Goal: Task Accomplishment & Management: Use online tool/utility

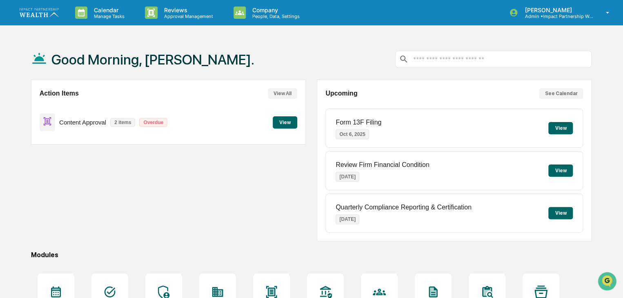
click at [284, 125] on button "View" at bounding box center [285, 122] width 25 height 12
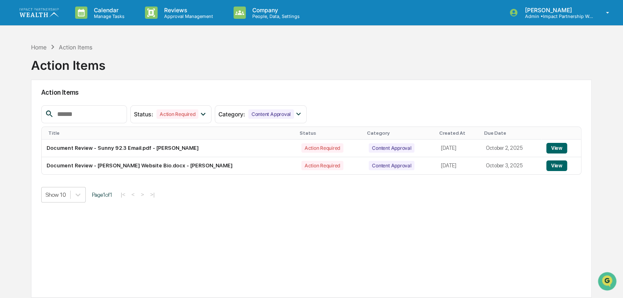
drag, startPoint x: 99, startPoint y: 226, endPoint x: 105, endPoint y: 60, distance: 166.0
click at [99, 226] on div "Action Items Status : Action Required Select/Deselect All Action Required Resol…" at bounding box center [311, 189] width 561 height 218
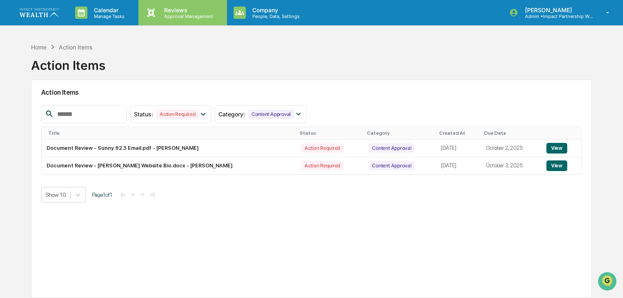
click at [172, 11] on p "Reviews" at bounding box center [188, 10] width 60 height 7
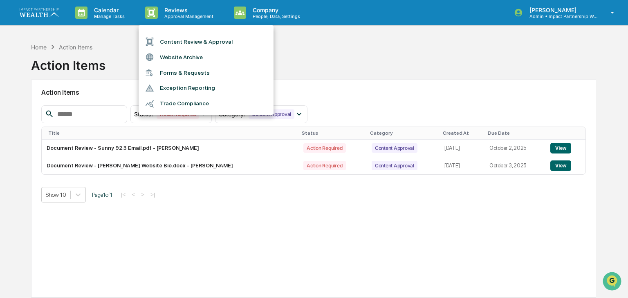
click at [172, 40] on li "Content Review & Approval" at bounding box center [206, 42] width 135 height 16
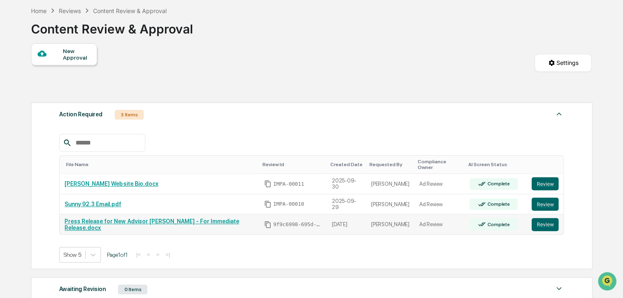
scroll to position [164, 0]
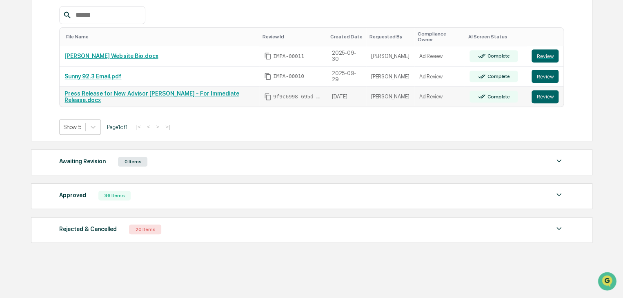
click at [152, 90] on link "Press Release for New Advisor [PERSON_NAME] - For Immediate Release.docx" at bounding box center [152, 96] width 174 height 13
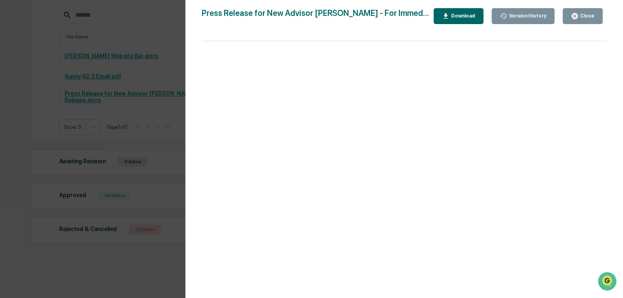
click at [587, 15] on div "Close" at bounding box center [587, 16] width 16 height 6
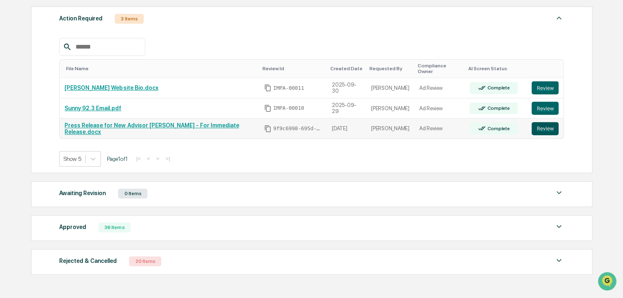
scroll to position [123, 0]
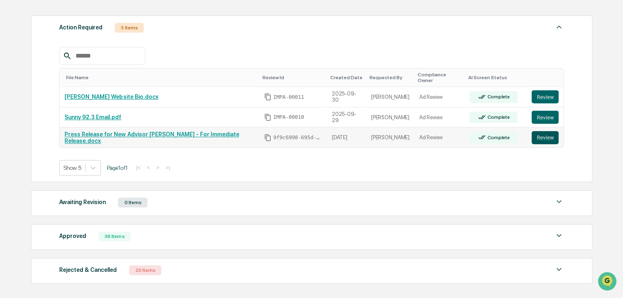
click at [550, 133] on button "Review" at bounding box center [545, 137] width 27 height 13
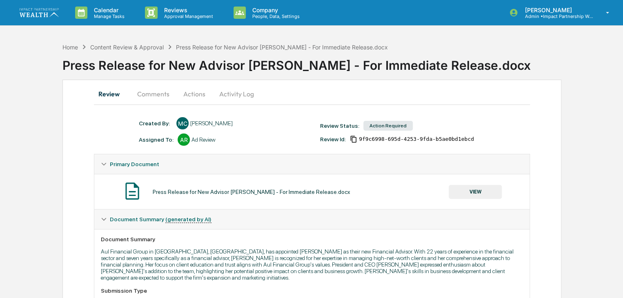
click at [150, 92] on button "Comments" at bounding box center [153, 94] width 45 height 20
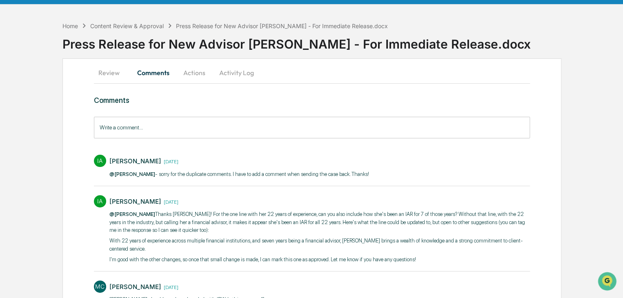
scroll to position [41, 0]
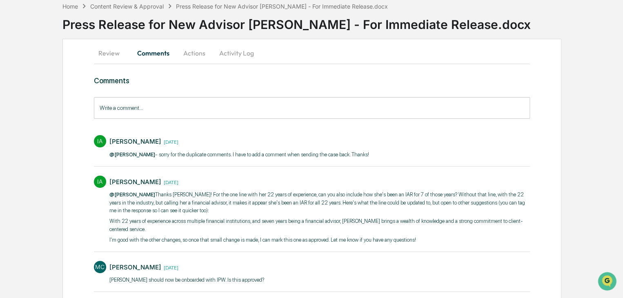
click at [42, 180] on div "Home Content Review & Approval Press Release for New Advisor Tracey Richardson …" at bounding box center [311, 274] width 623 height 552
